Goal: Transaction & Acquisition: Purchase product/service

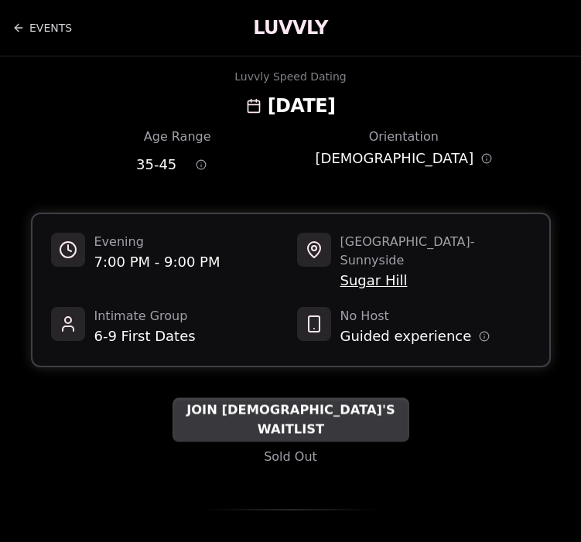
click at [230, 409] on span "JOIN [DEMOGRAPHIC_DATA]'S WAITLIST" at bounding box center [291, 421] width 237 height 38
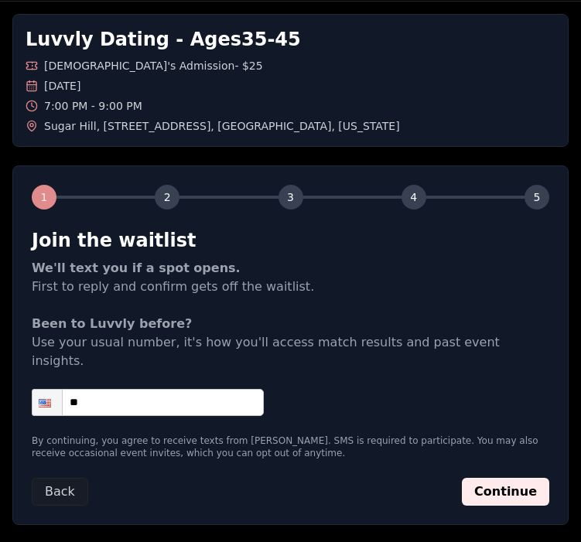
scroll to position [66, 0]
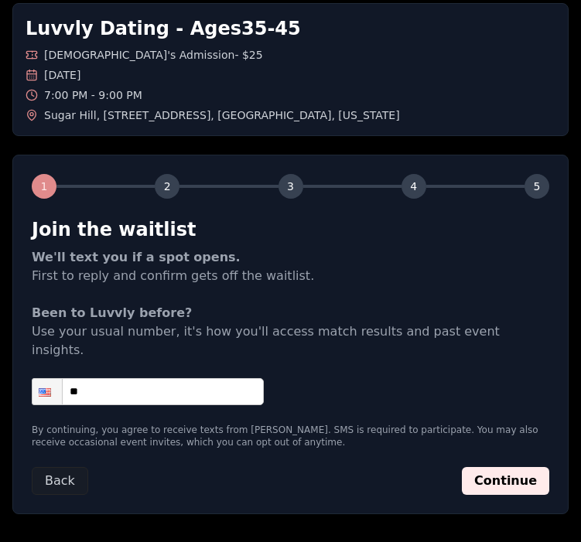
click at [226, 378] on input "**" at bounding box center [148, 391] width 232 height 27
type input "**********"
click at [503, 470] on button "Continue" at bounding box center [505, 481] width 87 height 28
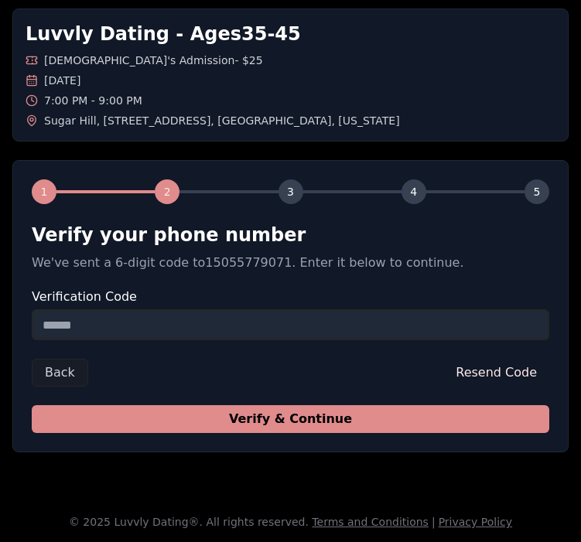
click at [309, 421] on button "Verify & Continue" at bounding box center [291, 419] width 518 height 28
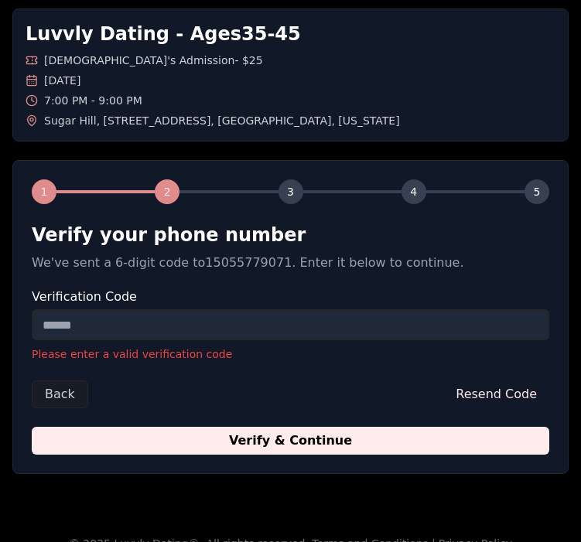
click at [264, 316] on input "Verification Code" at bounding box center [291, 324] width 518 height 31
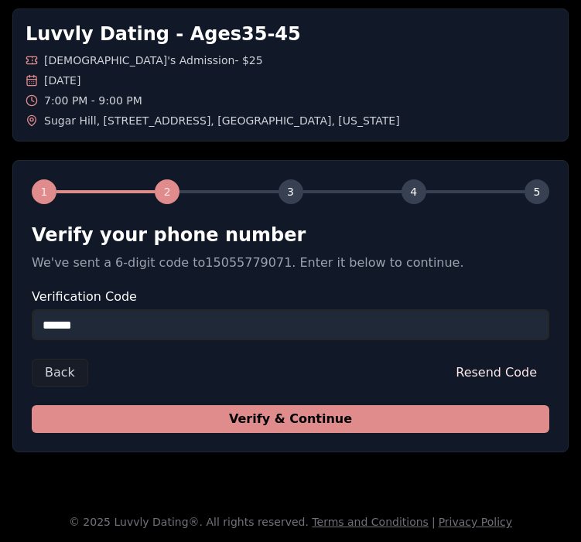
type input "******"
click at [219, 426] on button "Verify & Continue" at bounding box center [291, 419] width 518 height 28
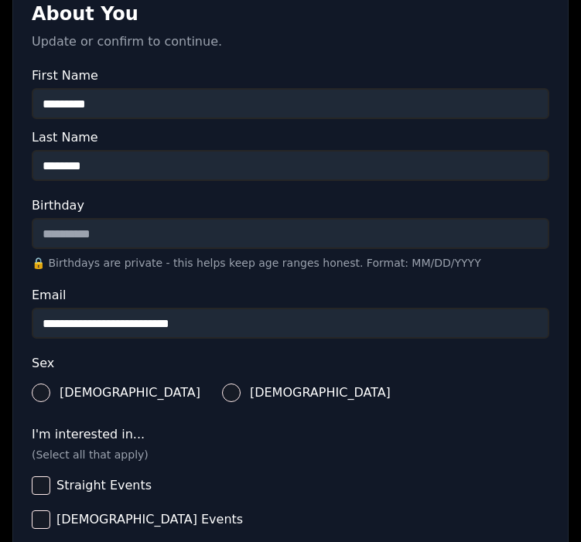
scroll to position [363, 0]
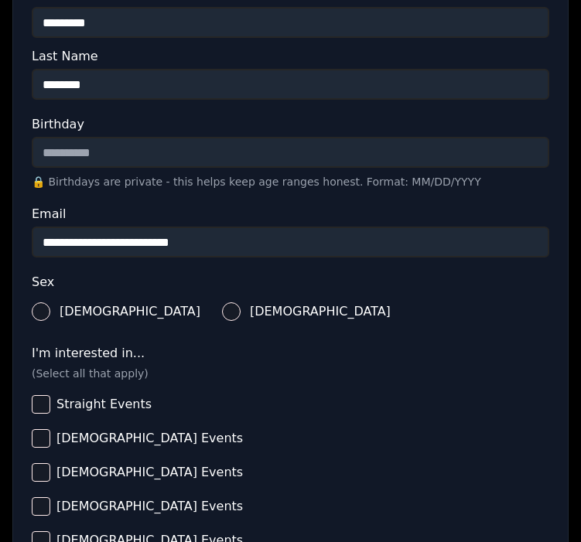
click at [222, 314] on button "[DEMOGRAPHIC_DATA]" at bounding box center [231, 312] width 19 height 19
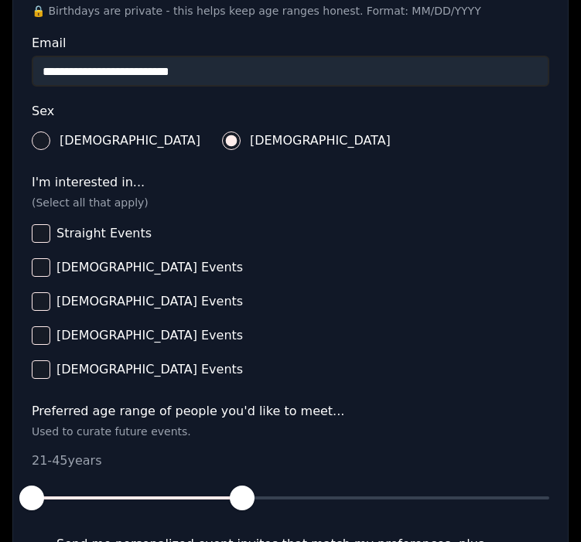
scroll to position [537, 0]
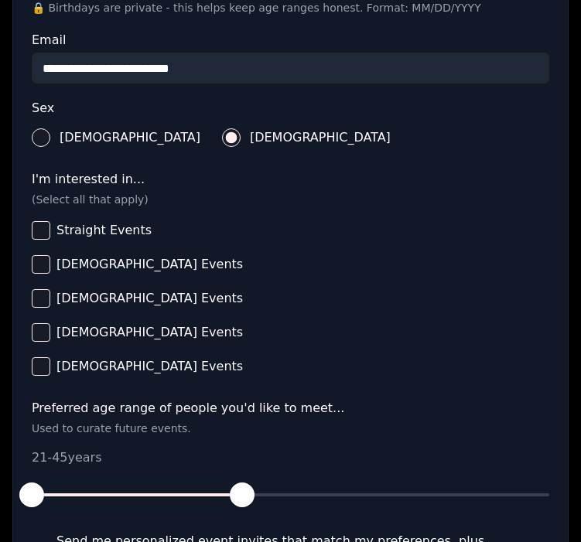
click at [131, 265] on span "[DEMOGRAPHIC_DATA] Events" at bounding box center [149, 264] width 186 height 12
click at [50, 265] on button "[DEMOGRAPHIC_DATA] Events" at bounding box center [41, 264] width 19 height 19
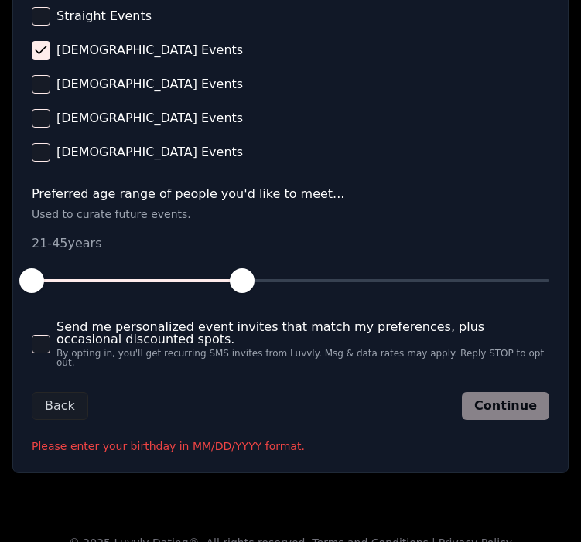
scroll to position [752, 0]
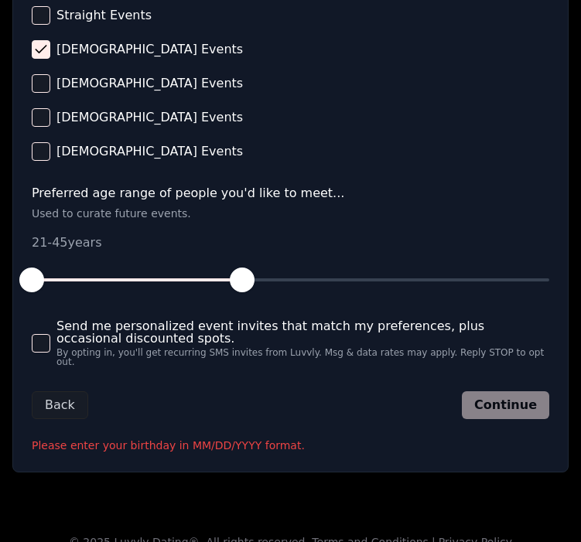
click at [36, 339] on button "Send me personalized event invites that match my preferences, plus occasional d…" at bounding box center [41, 343] width 19 height 19
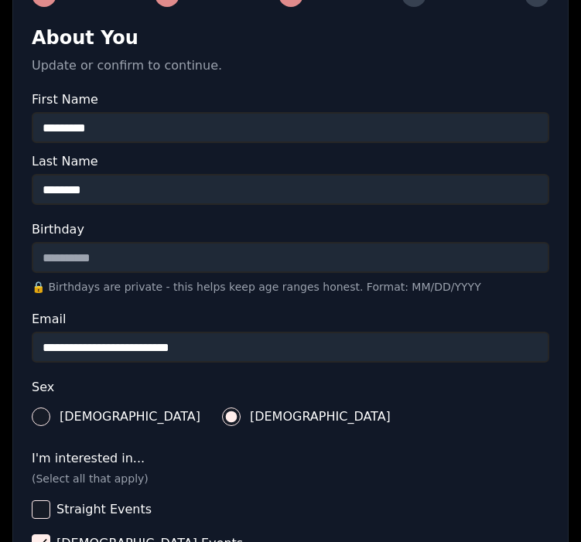
scroll to position [237, 0]
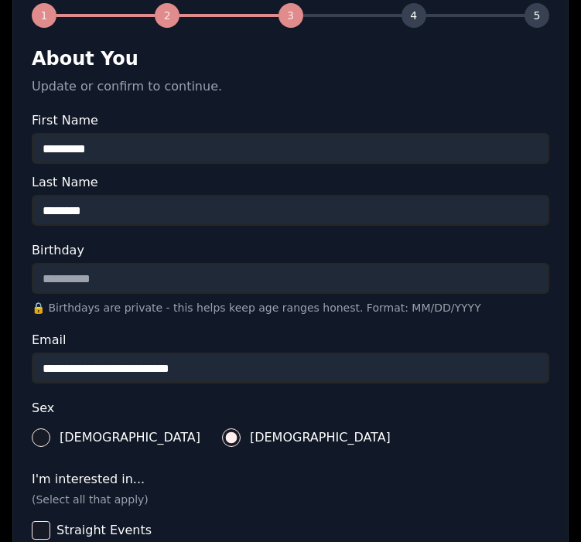
click at [156, 287] on input "Birthday" at bounding box center [291, 278] width 518 height 31
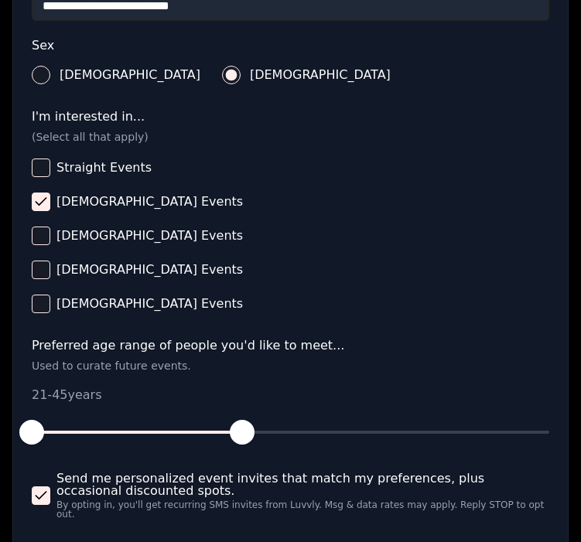
scroll to position [729, 0]
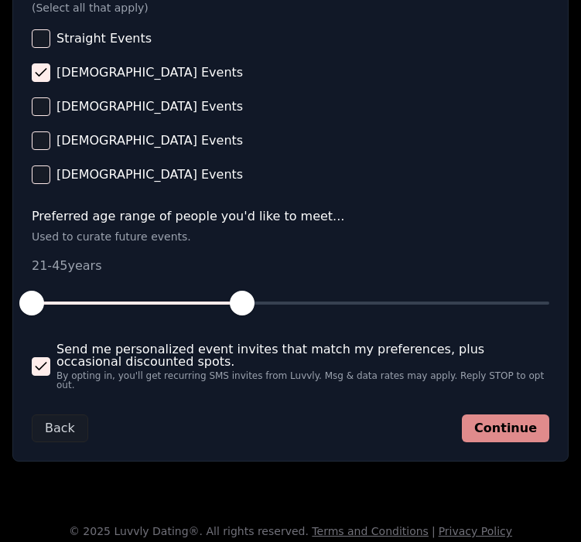
type input "**********"
click at [524, 419] on button "Continue" at bounding box center [505, 429] width 87 height 28
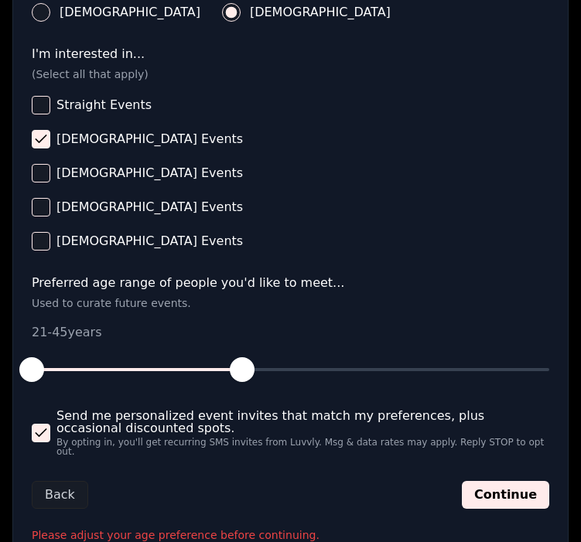
scroll to position [674, 0]
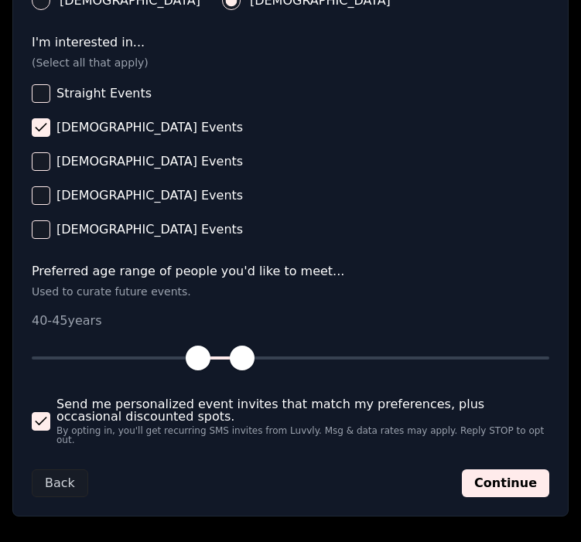
drag, startPoint x: 42, startPoint y: 356, endPoint x: 200, endPoint y: 363, distance: 158.8
click at [200, 363] on span "button" at bounding box center [198, 358] width 25 height 25
drag, startPoint x: 247, startPoint y: 354, endPoint x: 327, endPoint y: 355, distance: 80.5
click at [327, 355] on span "button" at bounding box center [330, 358] width 25 height 25
drag, startPoint x: 205, startPoint y: 362, endPoint x: 243, endPoint y: 360, distance: 38.0
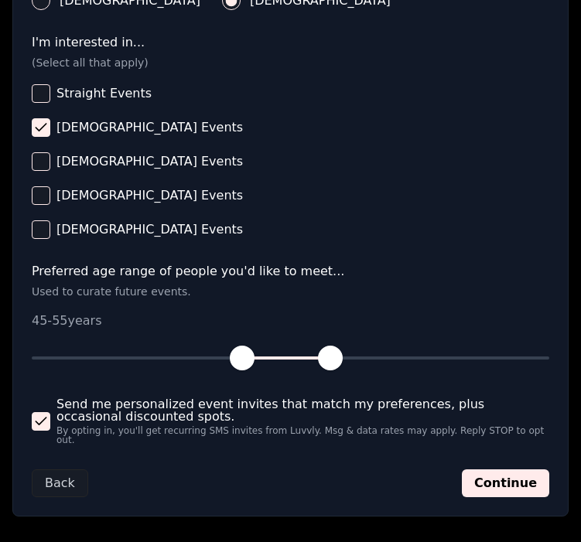
click at [243, 360] on span "button" at bounding box center [242, 358] width 25 height 25
drag, startPoint x: 243, startPoint y: 360, endPoint x: 201, endPoint y: 364, distance: 42.0
click at [201, 364] on span "button" at bounding box center [198, 358] width 25 height 25
drag, startPoint x: 336, startPoint y: 365, endPoint x: 373, endPoint y: 359, distance: 37.6
click at [373, 359] on span "button" at bounding box center [373, 358] width 25 height 25
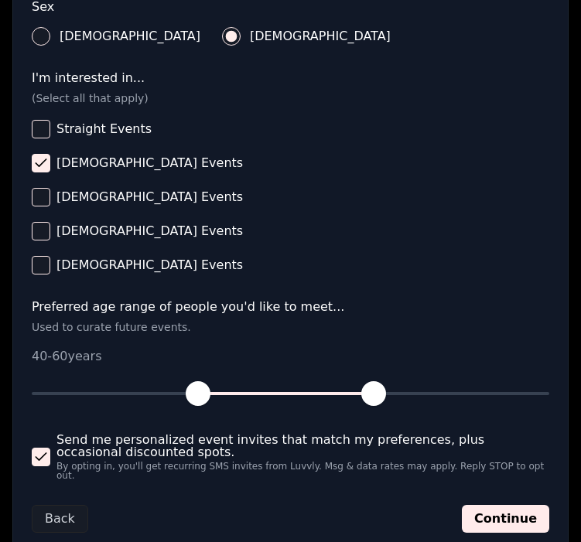
scroll to position [637, 0]
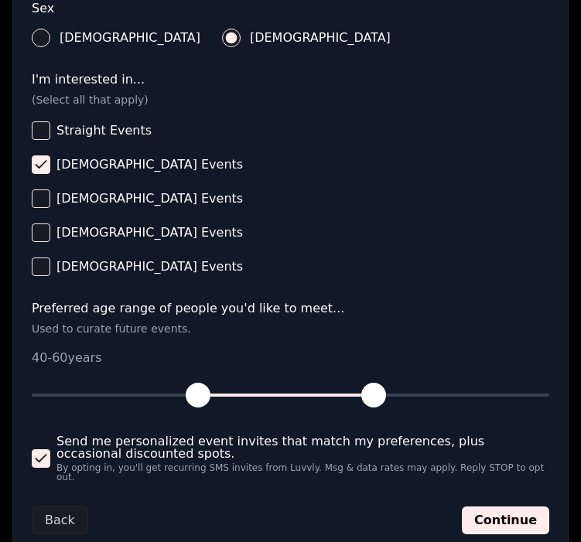
click at [103, 135] on span "Straight Events" at bounding box center [103, 131] width 95 height 12
click at [50, 135] on button "Straight Events" at bounding box center [41, 130] width 19 height 19
click at [62, 130] on span "Straight Events" at bounding box center [103, 131] width 95 height 12
click at [50, 130] on button "Straight Events" at bounding box center [41, 130] width 19 height 19
click at [46, 234] on button "[DEMOGRAPHIC_DATA] Events" at bounding box center [41, 233] width 19 height 19
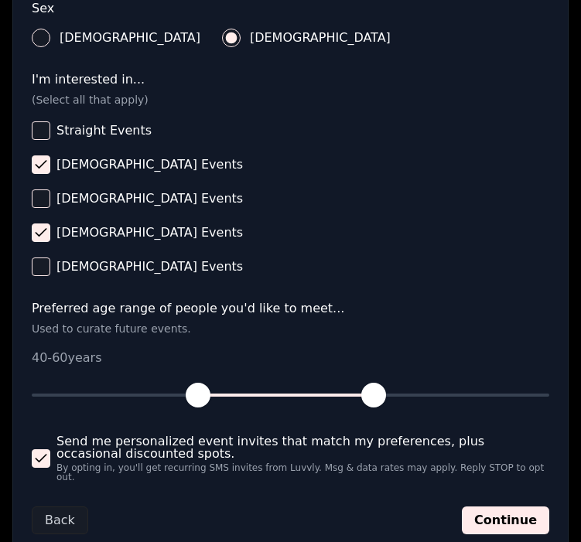
click at [106, 269] on span "[DEMOGRAPHIC_DATA] Events" at bounding box center [149, 267] width 186 height 12
click at [50, 269] on button "[DEMOGRAPHIC_DATA] Events" at bounding box center [41, 267] width 19 height 19
click at [515, 508] on button "Continue" at bounding box center [505, 521] width 87 height 28
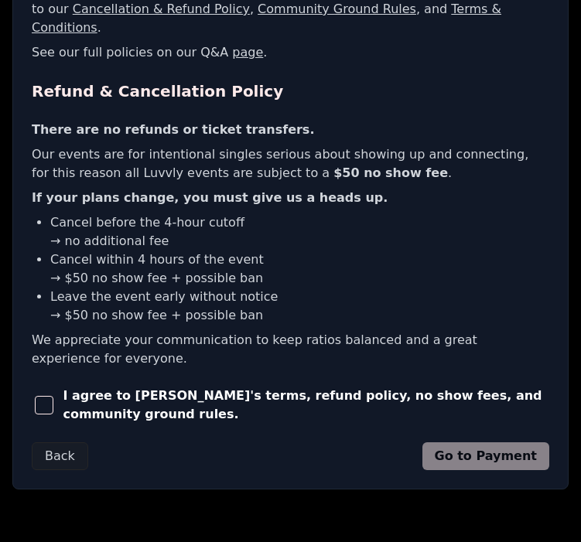
scroll to position [376, 0]
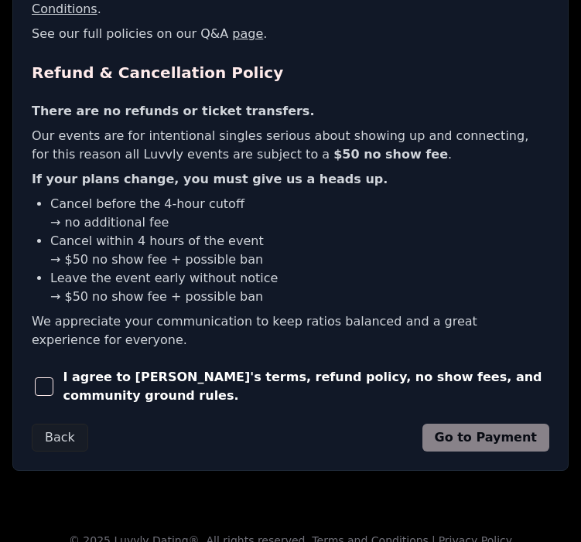
click at [47, 378] on span "button" at bounding box center [44, 387] width 19 height 19
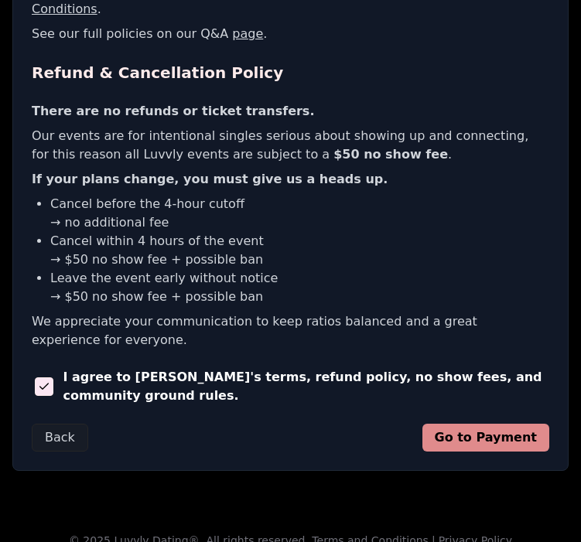
click at [513, 424] on button "Go to Payment" at bounding box center [486, 438] width 128 height 28
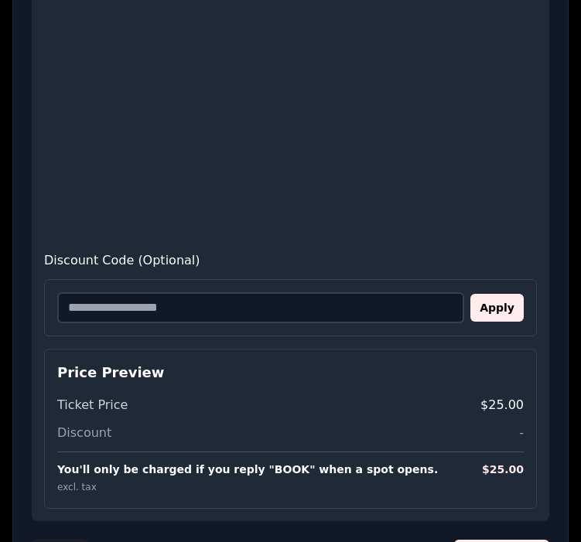
scroll to position [856, 0]
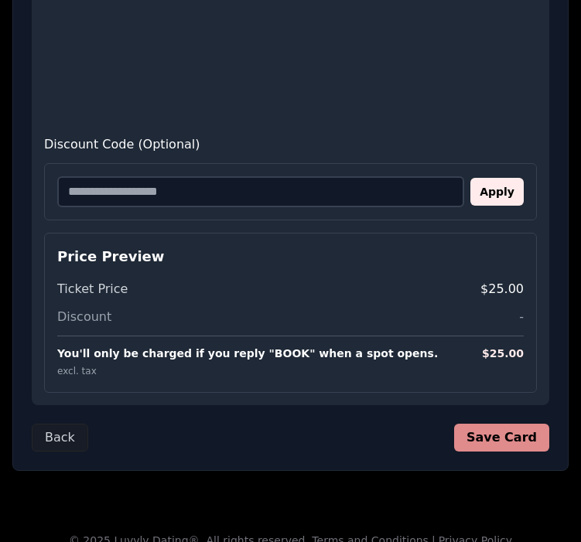
click at [523, 424] on button "Save Card" at bounding box center [501, 438] width 95 height 28
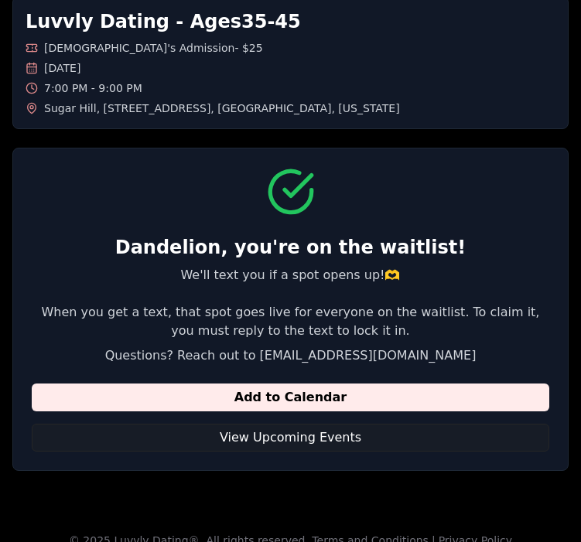
scroll to position [72, 0]
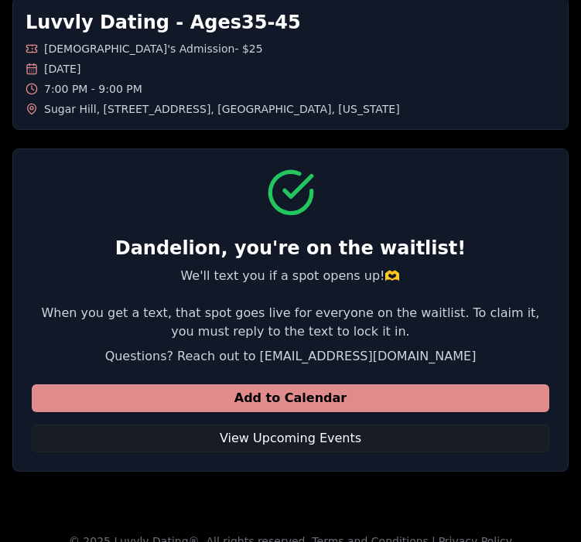
click at [432, 401] on button "Add to Calendar" at bounding box center [291, 399] width 518 height 28
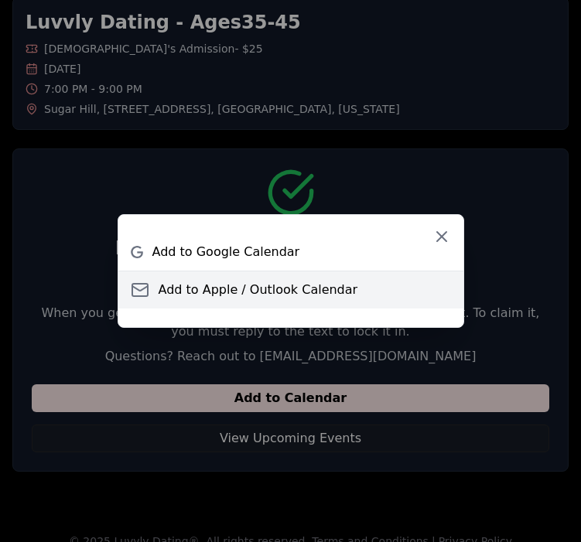
click at [260, 285] on span "Add to Apple / Outlook Calendar" at bounding box center [259, 290] width 200 height 19
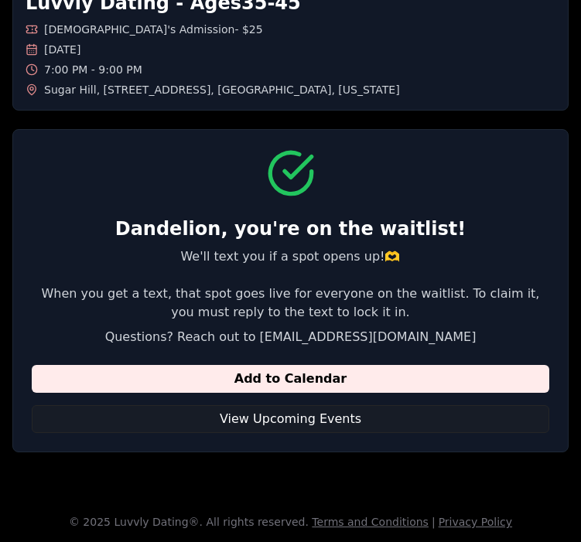
scroll to position [0, 0]
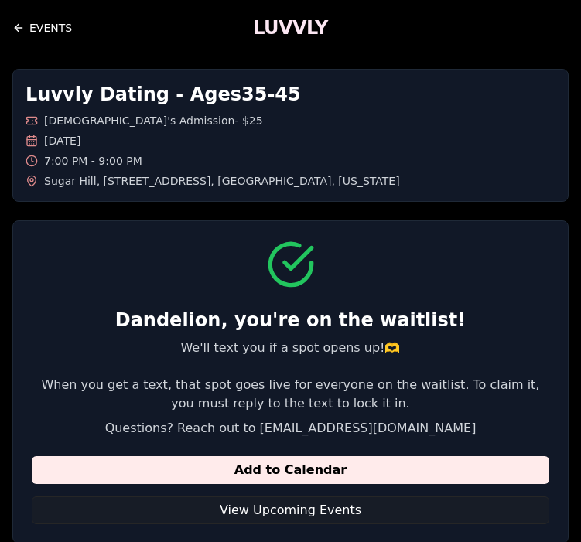
click at [29, 22] on link "EVENTS" at bounding box center [42, 27] width 60 height 31
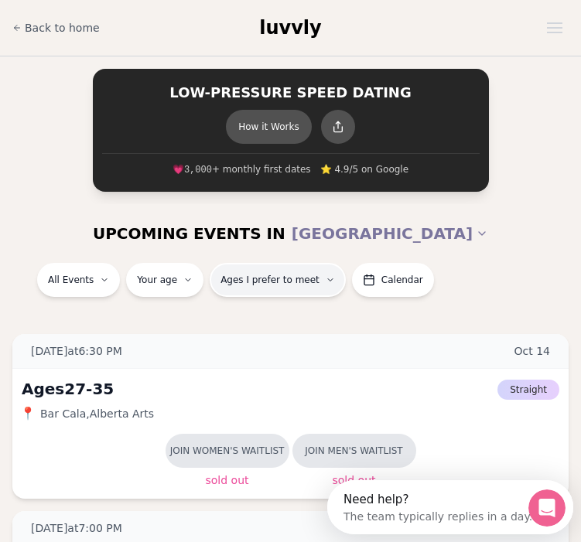
click at [306, 279] on span "Ages I prefer to meet" at bounding box center [270, 280] width 99 height 12
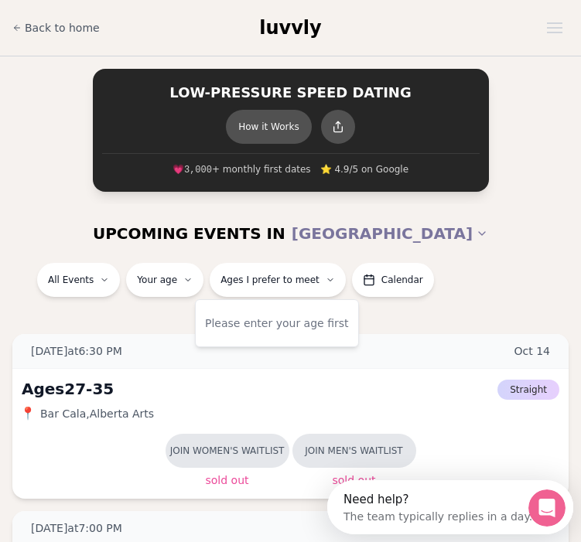
click at [272, 324] on div "Please enter your age first" at bounding box center [277, 323] width 144 height 28
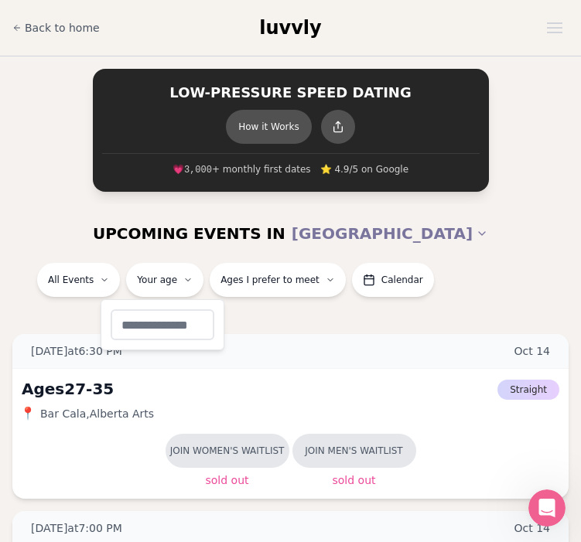
type input "**"
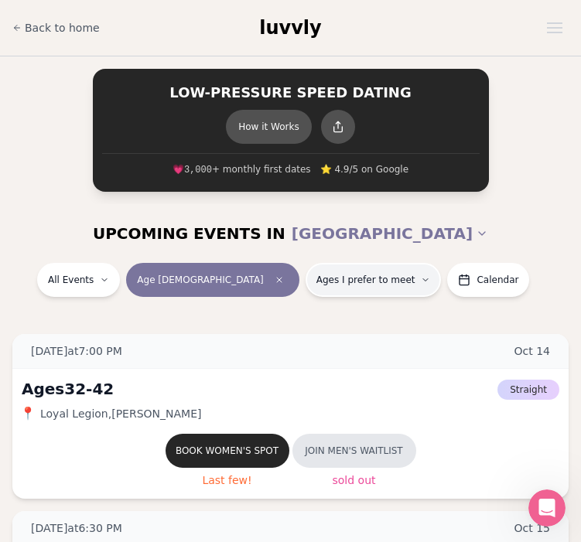
click at [306, 288] on button "Ages I prefer to meet" at bounding box center [374, 280] width 136 height 34
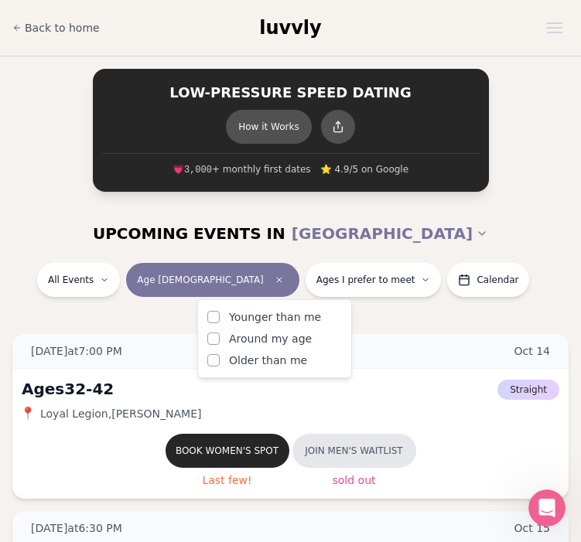
click at [239, 363] on span "Older than me" at bounding box center [268, 360] width 78 height 15
click at [220, 363] on button "Older than me" at bounding box center [213, 360] width 12 height 12
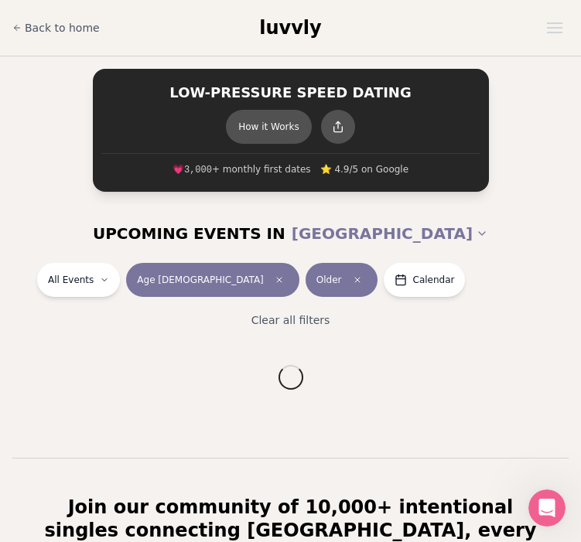
click at [405, 307] on div "All Events Age [DEMOGRAPHIC_DATA] Older Calendar Clear all filters" at bounding box center [290, 301] width 581 height 77
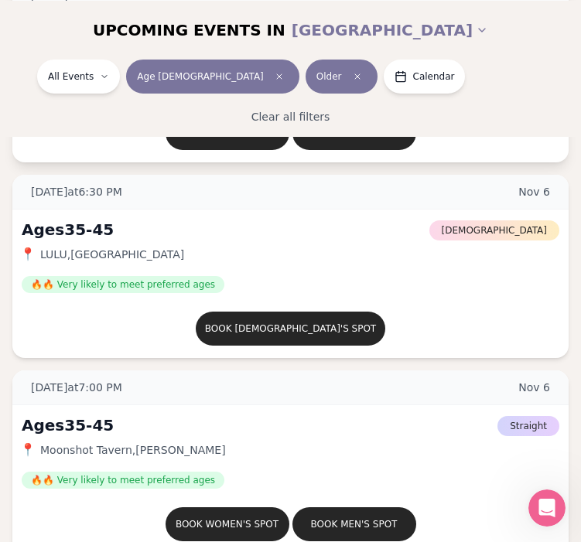
scroll to position [4520, 0]
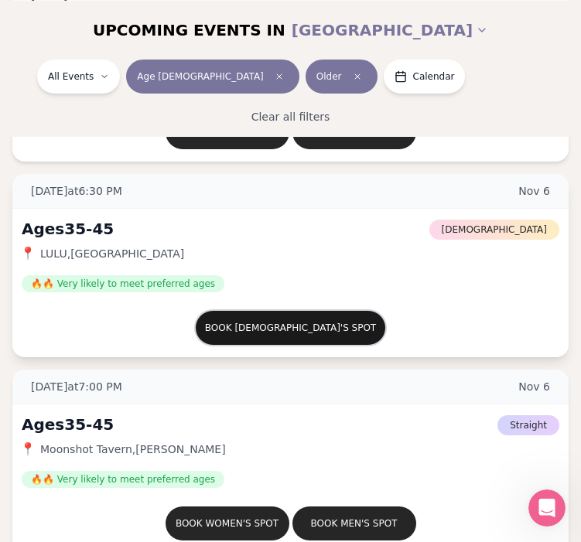
click at [323, 336] on button "Book [DEMOGRAPHIC_DATA]'s spot" at bounding box center [291, 328] width 190 height 34
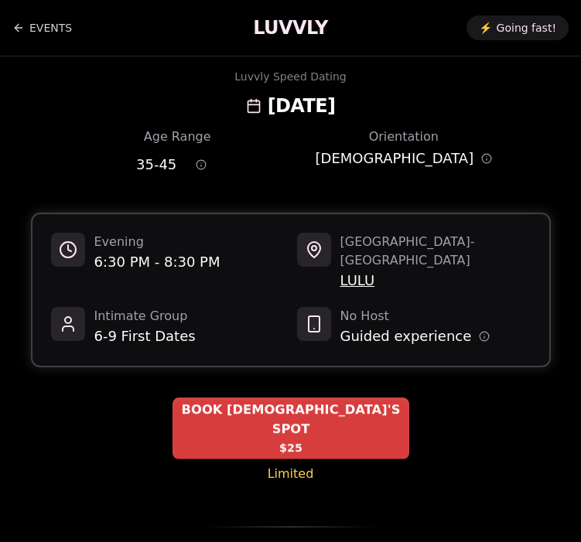
click at [335, 405] on div "BOOK [DEMOGRAPHIC_DATA]'S SPOT $25" at bounding box center [291, 429] width 237 height 62
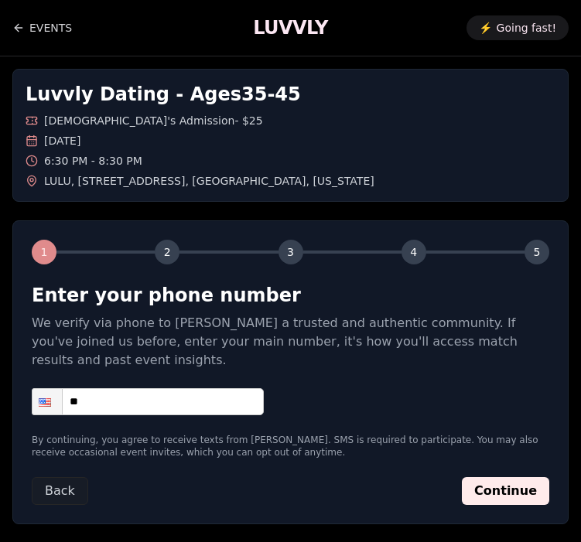
click at [200, 388] on input "**" at bounding box center [148, 401] width 232 height 27
type input "**********"
click at [518, 477] on button "Continue" at bounding box center [505, 491] width 87 height 28
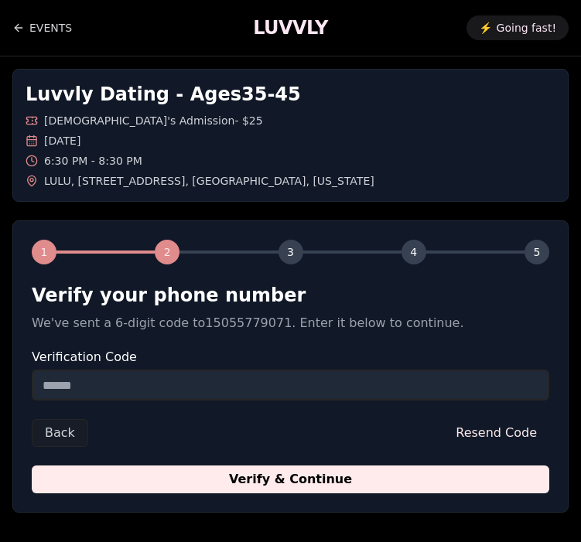
click at [411, 393] on input "Verification Code" at bounding box center [291, 385] width 518 height 31
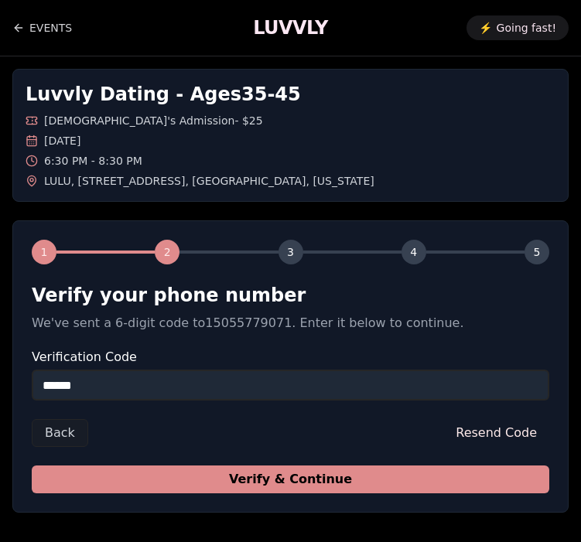
type input "******"
click at [436, 483] on button "Verify & Continue" at bounding box center [291, 480] width 518 height 28
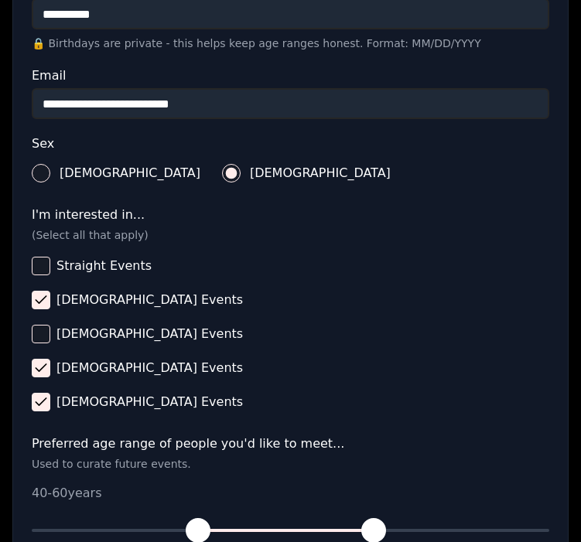
scroll to position [603, 0]
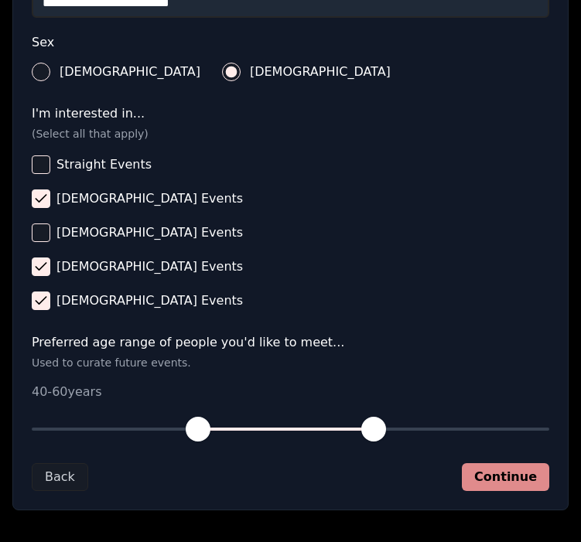
click at [498, 475] on button "Continue" at bounding box center [505, 477] width 87 height 28
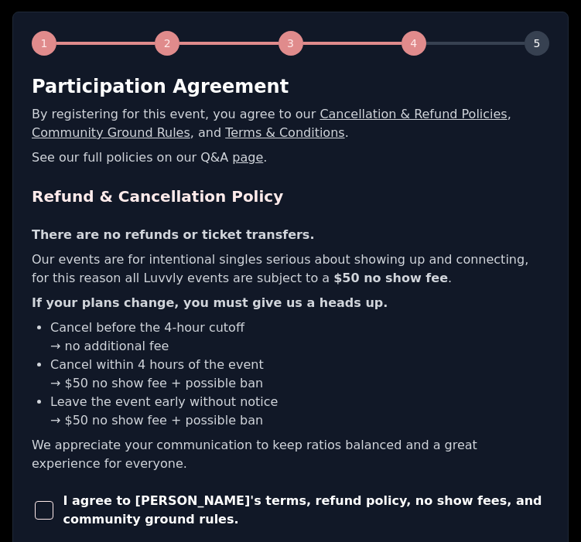
scroll to position [351, 0]
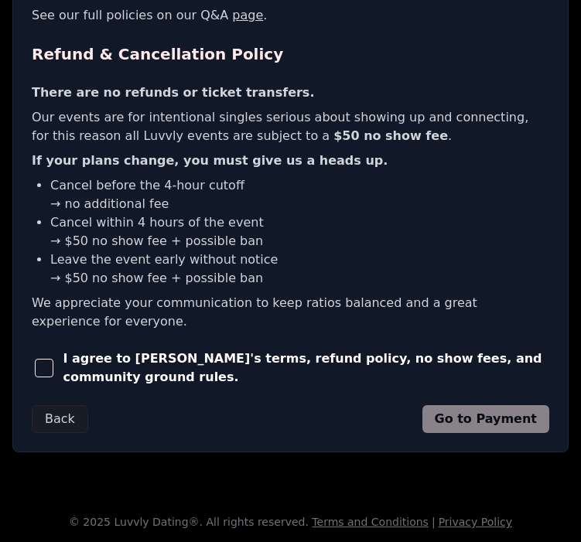
click at [43, 367] on span "button" at bounding box center [44, 368] width 19 height 19
click at [494, 419] on button "Go to Payment" at bounding box center [486, 419] width 128 height 28
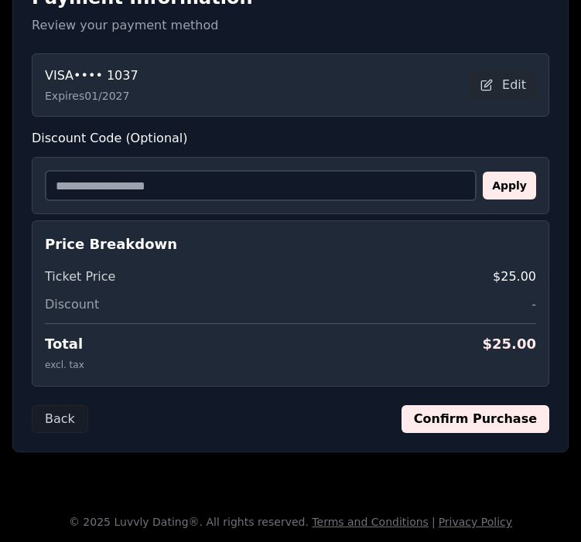
click at [369, 184] on input "Discount Code (Optional)" at bounding box center [261, 185] width 432 height 31
click at [469, 413] on button "Confirm Purchase" at bounding box center [476, 419] width 148 height 28
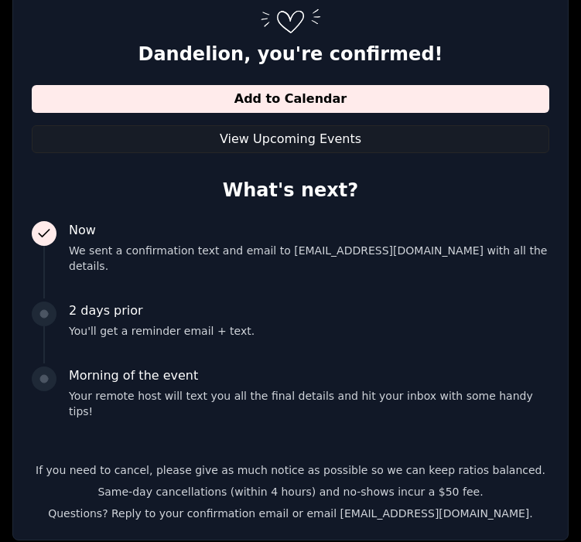
scroll to position [234, 0]
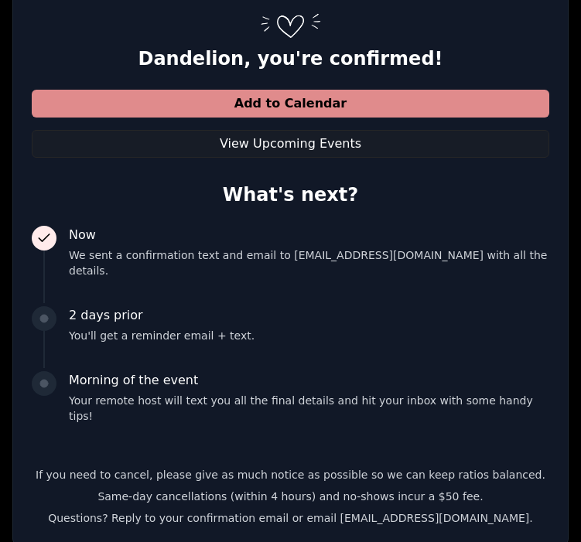
click at [446, 115] on button "Add to Calendar" at bounding box center [291, 104] width 518 height 28
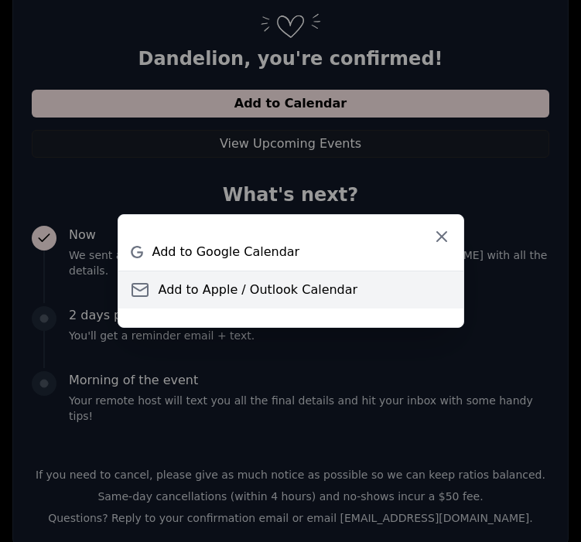
click at [262, 296] on span "Add to Apple / Outlook Calendar" at bounding box center [259, 290] width 200 height 19
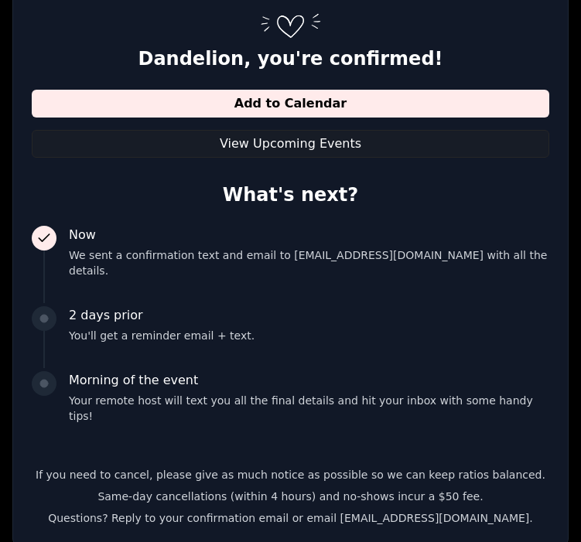
scroll to position [0, 0]
